Goal: Find specific page/section: Find specific page/section

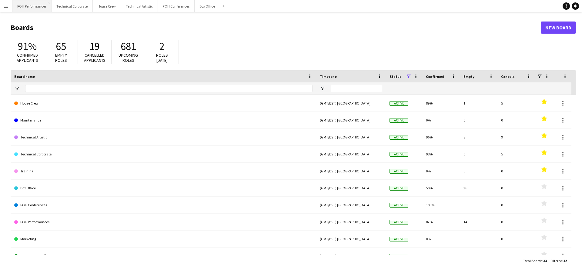
click at [33, 6] on button "FOH Performances Close" at bounding box center [31, 6] width 39 height 12
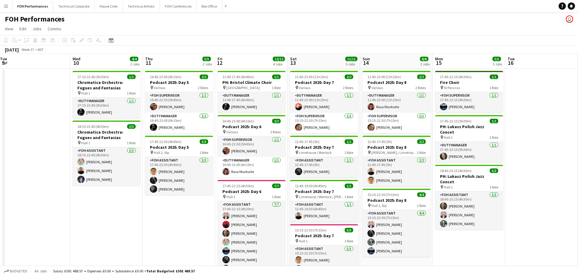
scroll to position [0, 235]
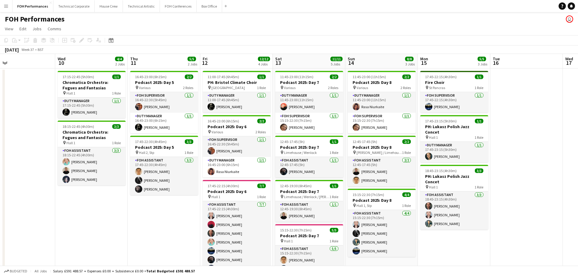
drag, startPoint x: 176, startPoint y: 124, endPoint x: 13, endPoint y: 123, distance: 162.3
click at [13, 123] on app-calendar-viewport "Sat 6 11/11 4 Jobs Sun 7 11/14 4 Jobs Mon 8 Tue 9 Wed 10 4/4 2 Jobs Thu 11 5/5 …" at bounding box center [289, 211] width 578 height 315
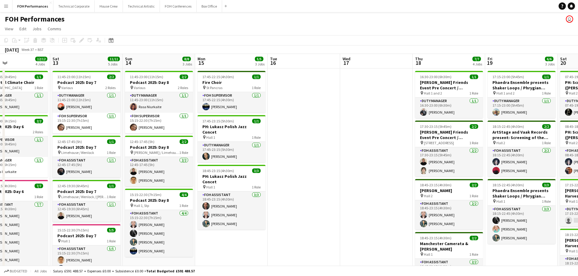
scroll to position [0, 181]
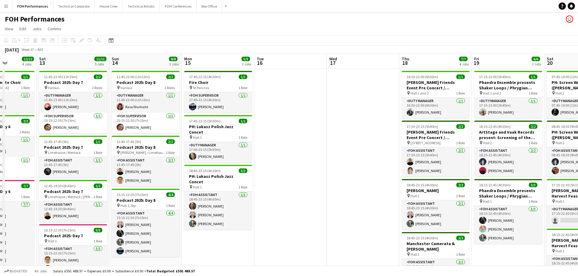
drag, startPoint x: 452, startPoint y: 242, endPoint x: 216, endPoint y: 241, distance: 236.0
click at [216, 241] on app-calendar-viewport "Wed 10 4/4 2 Jobs Thu 11 5/5 2 Jobs Fri 12 12/12 4 Jobs Sat 13 11/11 5 Jobs Sun…" at bounding box center [289, 211] width 578 height 315
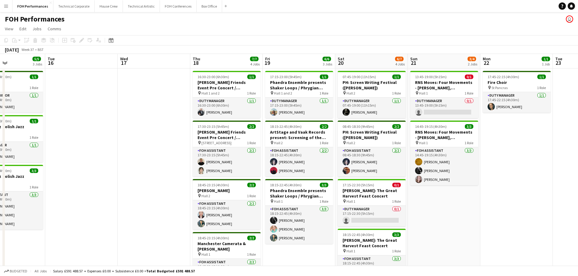
scroll to position [0, 173]
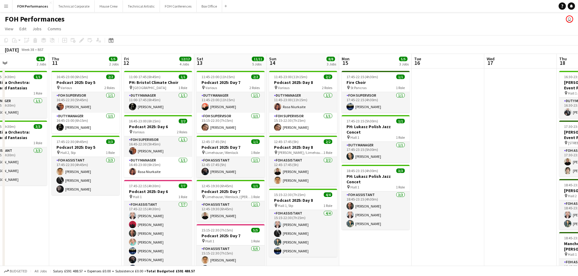
drag, startPoint x: 311, startPoint y: 212, endPoint x: 460, endPoint y: 209, distance: 148.9
click at [468, 208] on app-calendar-viewport "Mon 8 Tue 9 Wed 10 4/4 2 Jobs Thu 11 5/5 2 Jobs Fri 12 12/12 4 Jobs Sat 13 11/1…" at bounding box center [289, 211] width 578 height 315
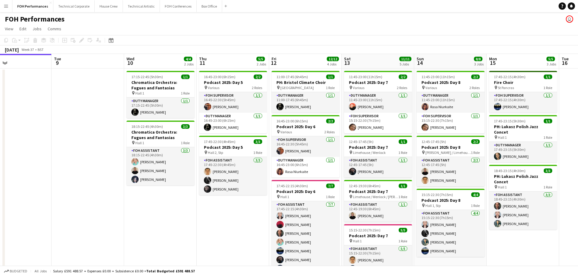
scroll to position [0, 166]
drag, startPoint x: 351, startPoint y: 234, endPoint x: 499, endPoint y: 219, distance: 148.8
click at [499, 219] on app-calendar-viewport "Sat 6 11/11 4 Jobs Sun 7 11/14 4 Jobs Mon 8 Tue 9 Wed 10 4/4 2 Jobs Thu 11 5/5 …" at bounding box center [289, 211] width 578 height 315
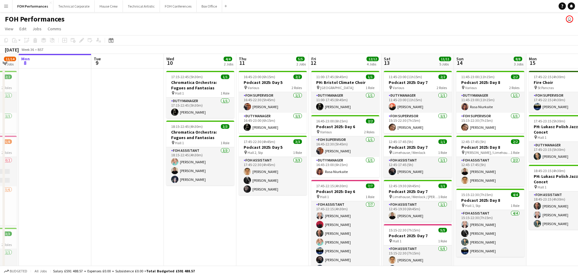
scroll to position [0, 202]
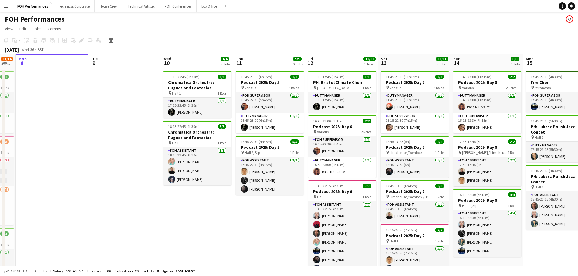
drag, startPoint x: 209, startPoint y: 227, endPoint x: 245, endPoint y: 214, distance: 39.0
click at [245, 214] on app-calendar-viewport "Fri 5 11/11 2 Jobs Sat 6 11/11 4 Jobs Sun 7 11/14 4 Jobs Mon 8 Tue 9 Wed 10 4/4…" at bounding box center [289, 211] width 578 height 315
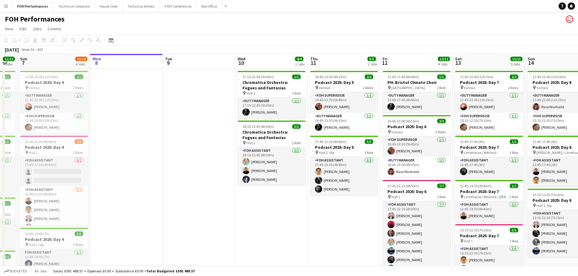
scroll to position [0, 165]
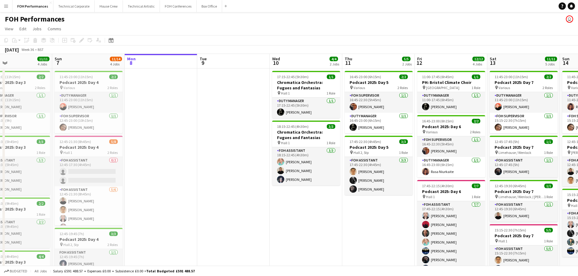
drag, startPoint x: 99, startPoint y: 90, endPoint x: 167, endPoint y: 82, distance: 68.7
click at [167, 82] on app-calendar-viewport "Thu 4 10/10 2 Jobs Fri 5 11/11 2 Jobs Sat 6 11/11 4 Jobs Sun 7 11/14 4 Jobs Mon…" at bounding box center [289, 211] width 578 height 315
